Goal: Task Accomplishment & Management: Manage account settings

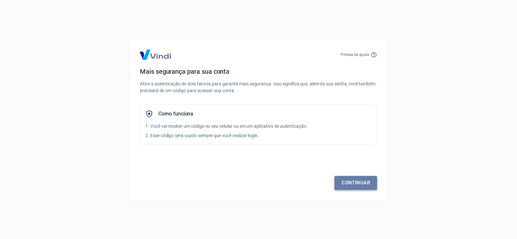
click at [351, 179] on link "Continuar" at bounding box center [356, 183] width 43 height 14
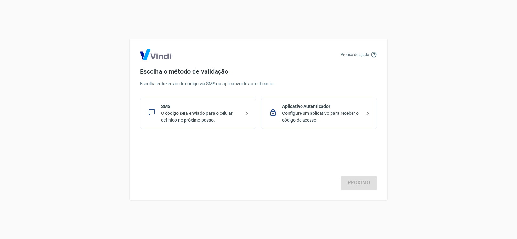
click at [318, 112] on p "Configure um aplicativo para receber o código de acesso." at bounding box center [321, 117] width 79 height 14
click at [309, 115] on p "Configure um aplicativo para receber o código de acesso." at bounding box center [321, 117] width 79 height 14
click at [359, 181] on link "Próximo" at bounding box center [359, 183] width 37 height 14
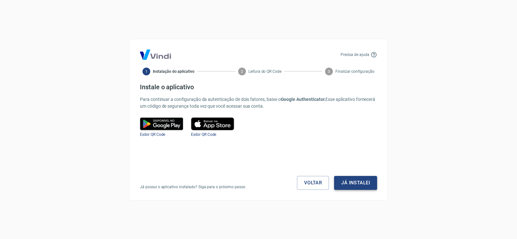
click at [357, 182] on button "Já instalei" at bounding box center [355, 183] width 43 height 14
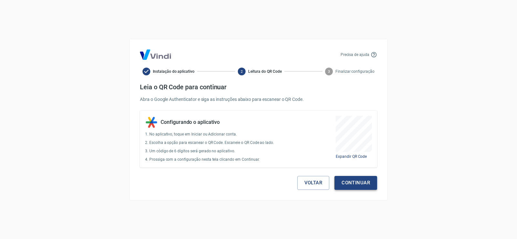
click at [362, 181] on button "Continuar" at bounding box center [356, 183] width 43 height 14
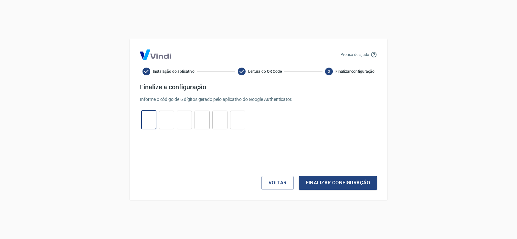
click at [149, 120] on input "tel" at bounding box center [148, 120] width 15 height 14
type input "5"
type input "7"
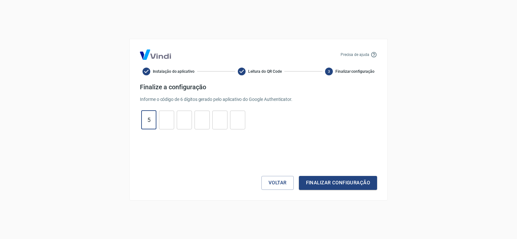
type input "0"
type input "9"
type input "3"
type input "6"
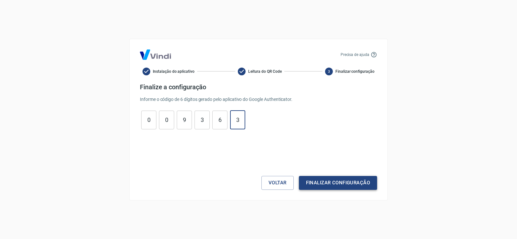
type input "3"
click at [330, 180] on button "Finalizar configuração" at bounding box center [338, 183] width 78 height 14
click at [278, 181] on button "Voltar" at bounding box center [277, 183] width 32 height 14
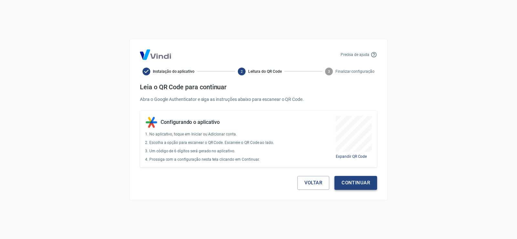
click at [365, 182] on button "Continuar" at bounding box center [356, 183] width 43 height 14
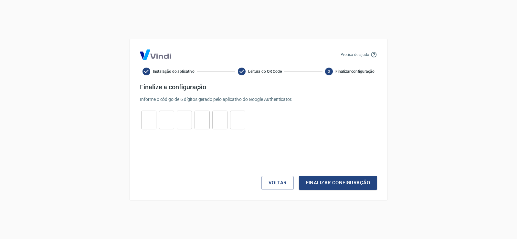
click at [146, 122] on input "tel" at bounding box center [148, 120] width 15 height 14
type input "5"
type input "1"
type input "8"
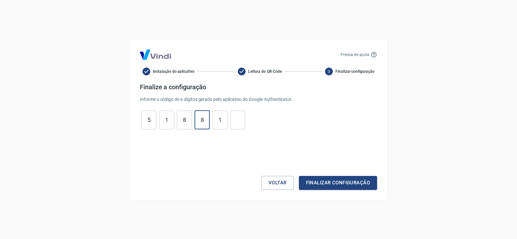
type input "1"
type input "7"
click at [343, 177] on button "Finalizar configuração" at bounding box center [338, 183] width 78 height 14
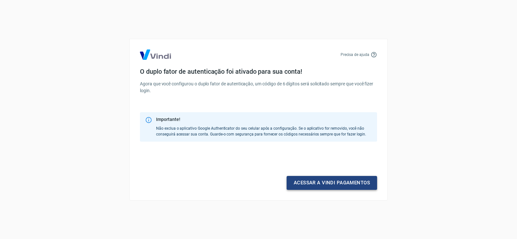
click at [350, 184] on link "Acessar a Vindi pagamentos" at bounding box center [332, 183] width 91 height 14
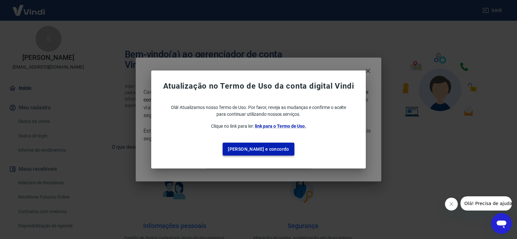
click at [262, 149] on button "Li e concordo" at bounding box center [259, 149] width 72 height 13
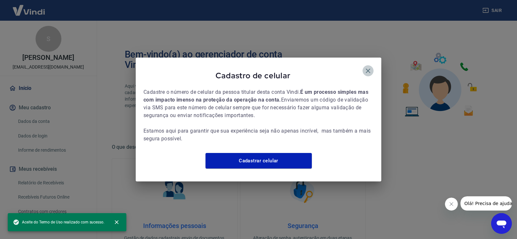
click at [369, 67] on icon "button" at bounding box center [368, 71] width 8 height 8
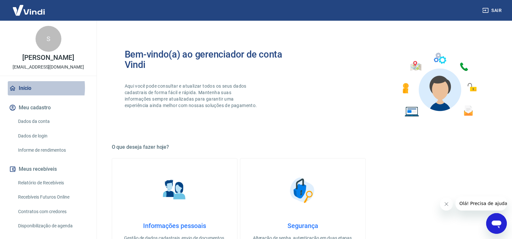
click at [22, 88] on link "Início" at bounding box center [48, 88] width 81 height 14
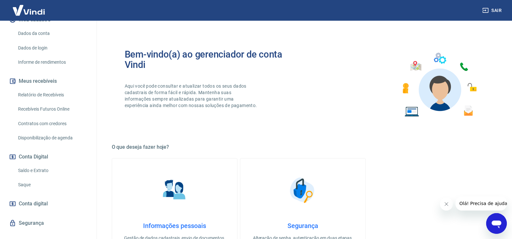
scroll to position [97, 0]
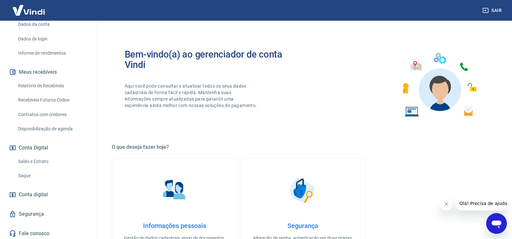
click at [46, 86] on link "Relatório de Recebíveis" at bounding box center [52, 85] width 73 height 13
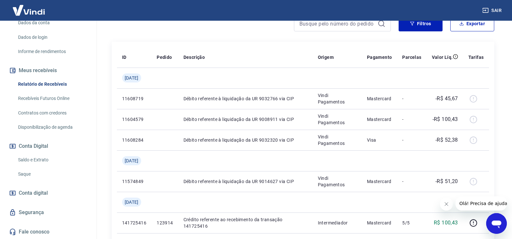
scroll to position [97, 0]
click at [40, 188] on span "Conta digital" at bounding box center [33, 192] width 29 height 9
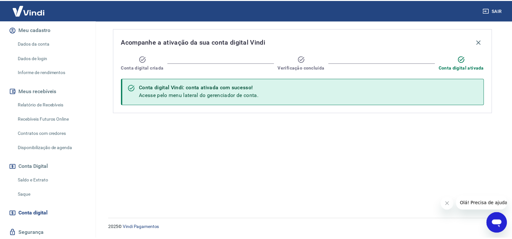
scroll to position [66, 0]
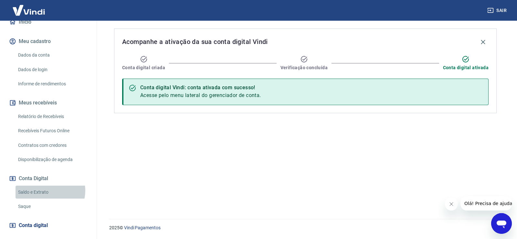
click at [47, 190] on link "Saldo e Extrato" at bounding box center [52, 192] width 73 height 13
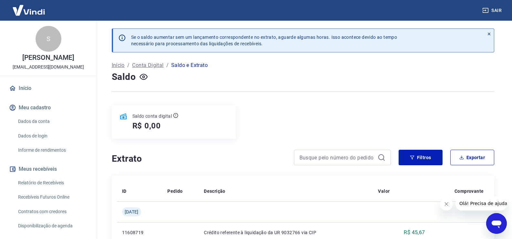
click at [27, 88] on link "Início" at bounding box center [48, 88] width 81 height 14
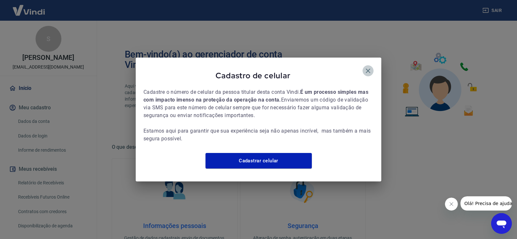
click at [367, 67] on icon "button" at bounding box center [368, 71] width 8 height 8
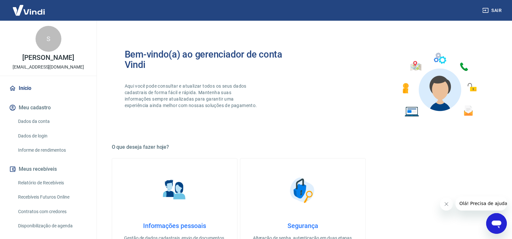
scroll to position [32, 0]
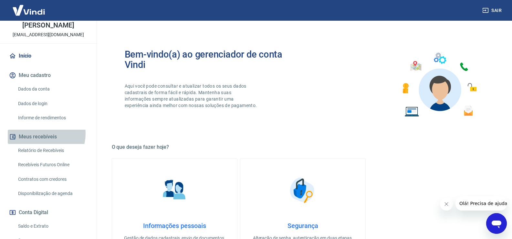
click at [46, 134] on button "Meus recebíveis" at bounding box center [48, 137] width 81 height 14
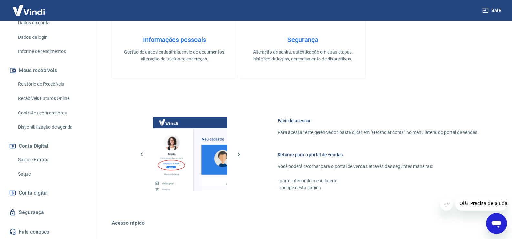
scroll to position [194, 0]
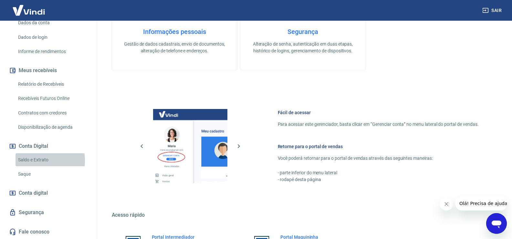
click at [33, 160] on link "Saldo e Extrato" at bounding box center [52, 159] width 73 height 13
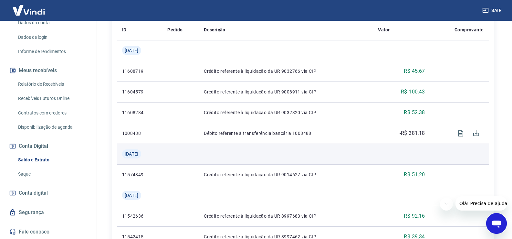
scroll to position [162, 0]
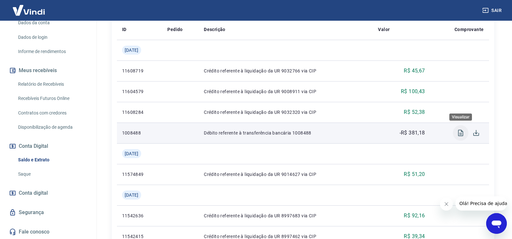
click at [461, 131] on icon "Visualizar" at bounding box center [460, 133] width 5 height 6
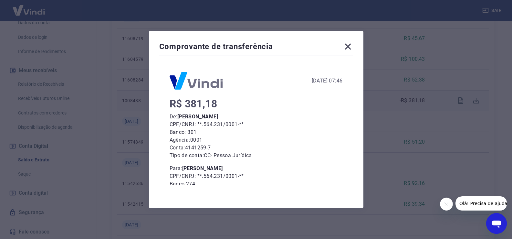
scroll to position [0, 0]
click at [352, 46] on icon at bounding box center [348, 46] width 10 height 10
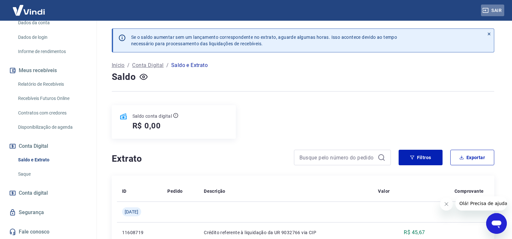
click at [504, 10] on button "Sair" at bounding box center [492, 11] width 23 height 12
